Goal: Transaction & Acquisition: Purchase product/service

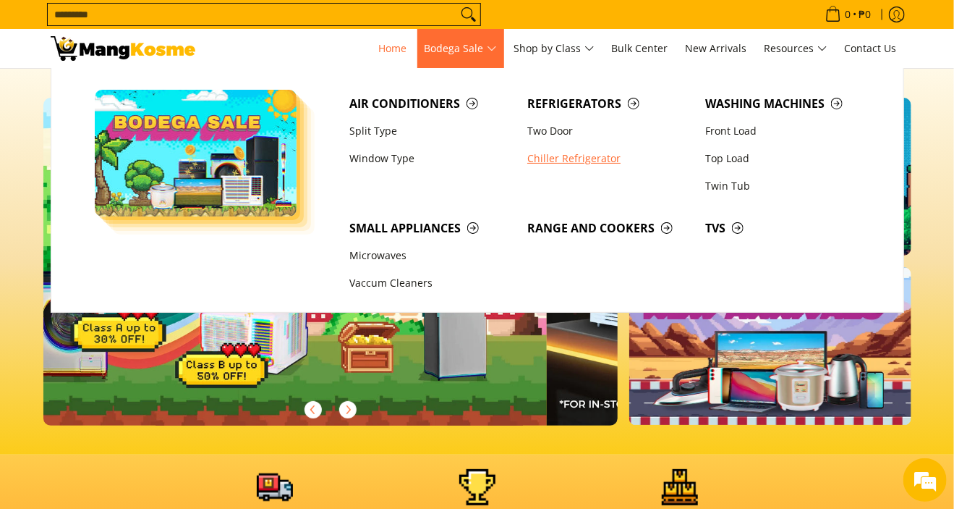
scroll to position [0, 507]
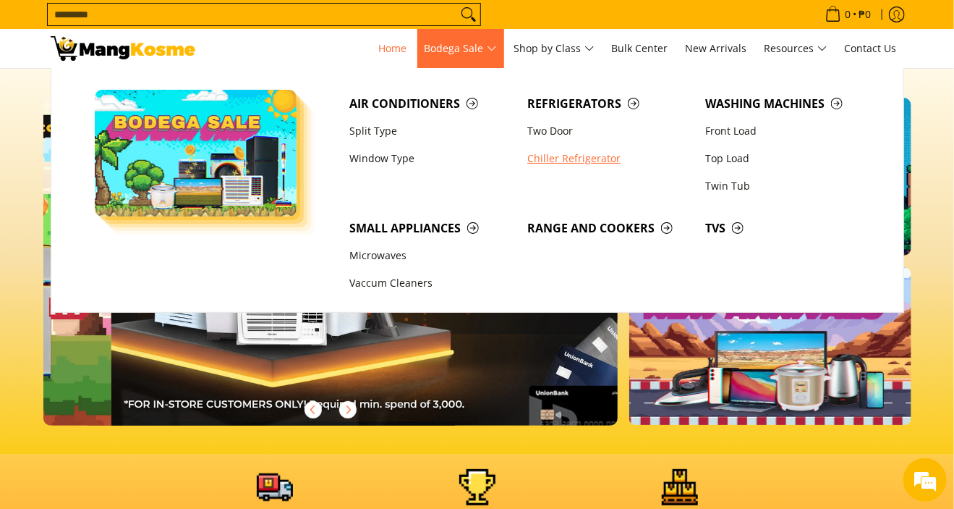
click at [570, 156] on link "Chiller Refrigerator" at bounding box center [609, 158] width 178 height 27
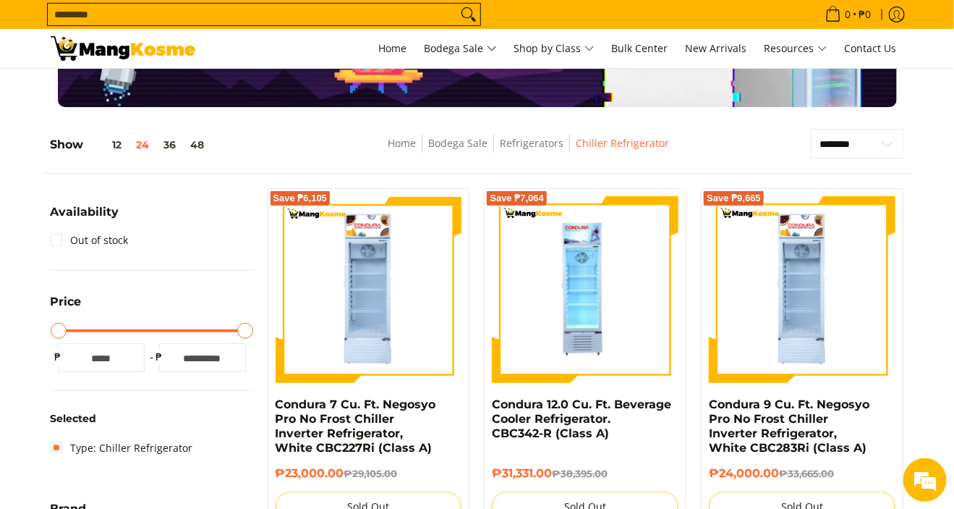
scroll to position [217, 0]
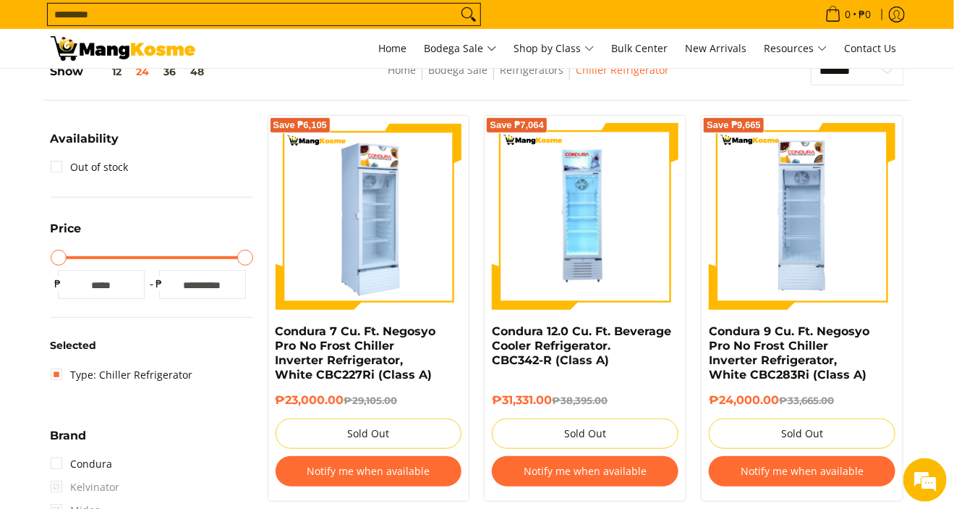
click at [376, 257] on img at bounding box center [369, 216] width 187 height 187
